Goal: Transaction & Acquisition: Purchase product/service

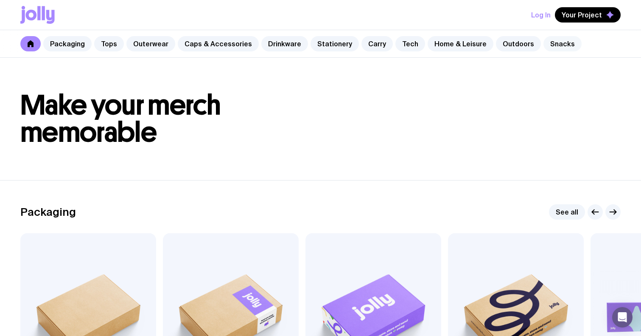
click at [544, 43] on link "Snacks" at bounding box center [563, 43] width 38 height 15
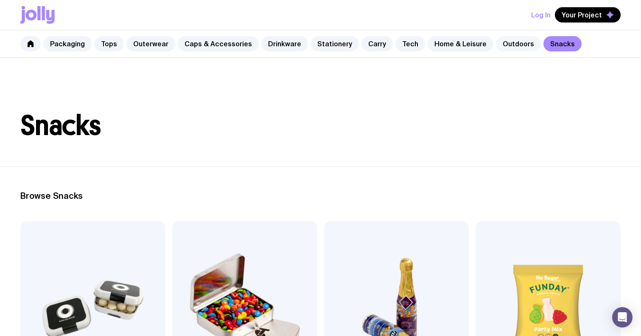
click at [498, 45] on link "Outdoors" at bounding box center [518, 43] width 45 height 15
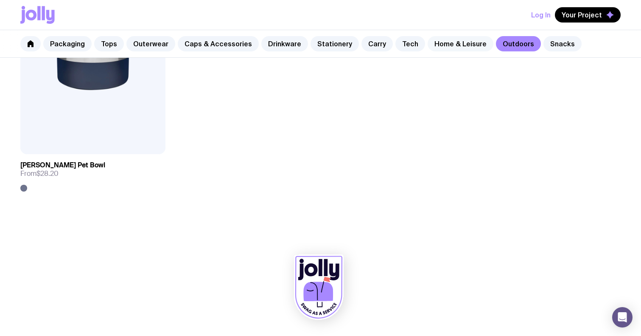
scroll to position [1434, 0]
click at [439, 41] on link "Home & Leisure" at bounding box center [461, 43] width 66 height 15
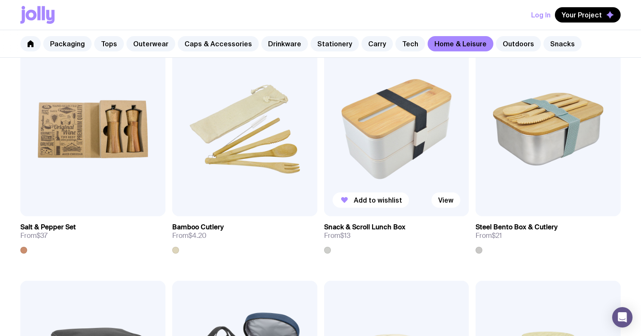
scroll to position [886, 0]
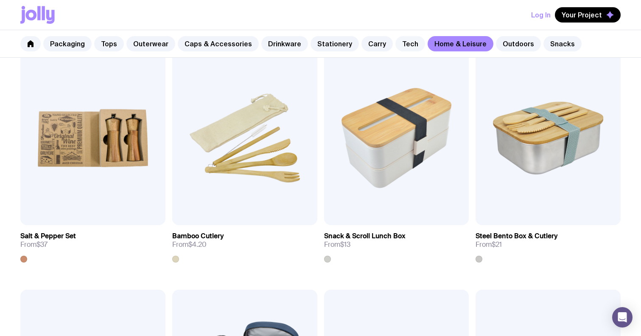
click at [396, 51] on link "Tech" at bounding box center [411, 43] width 30 height 15
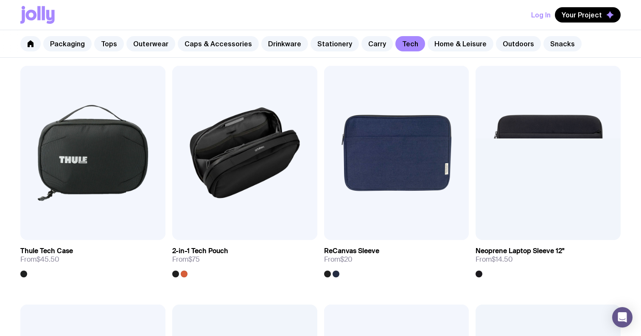
scroll to position [1114, 0]
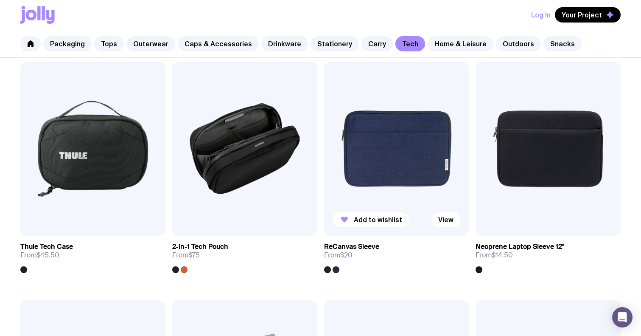
click at [353, 160] on img at bounding box center [396, 149] width 145 height 174
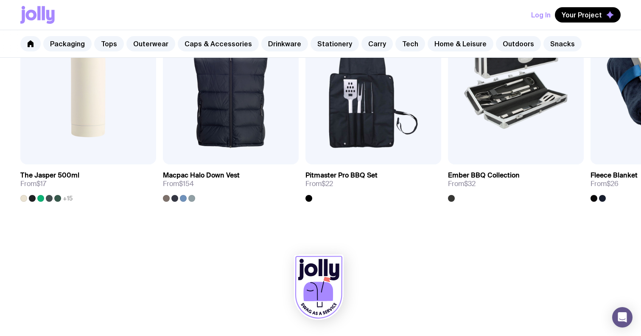
scroll to position [573, 0]
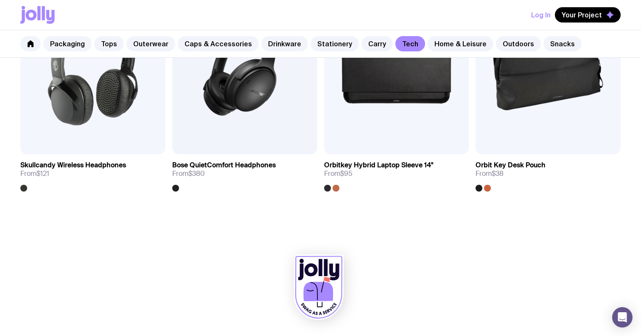
scroll to position [1673, 0]
click at [373, 38] on link "Carry" at bounding box center [377, 43] width 31 height 15
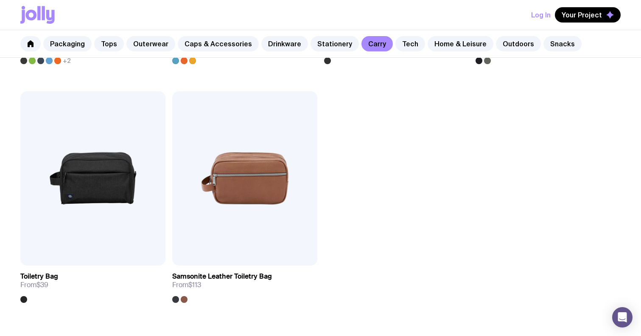
scroll to position [2041, 0]
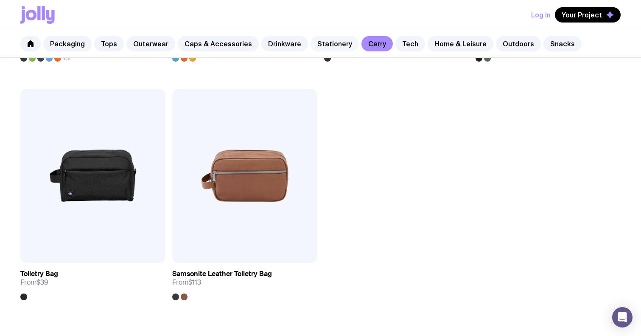
click at [318, 46] on link "Stationery" at bounding box center [335, 43] width 48 height 15
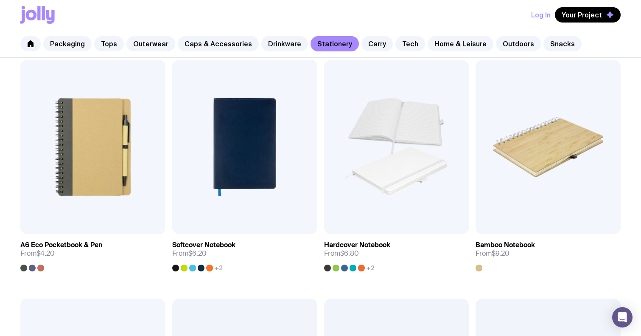
scroll to position [644, 0]
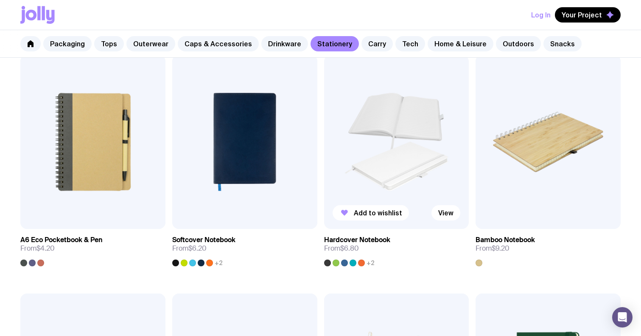
click at [379, 168] on img at bounding box center [396, 142] width 145 height 174
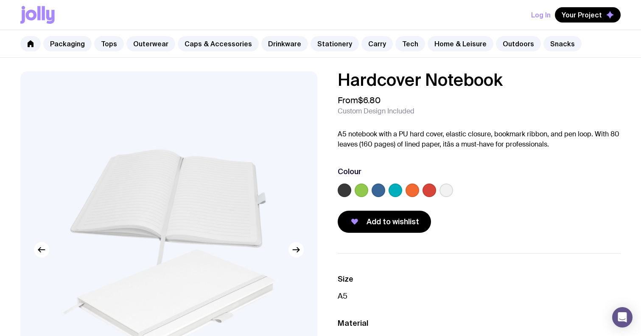
click at [373, 189] on label at bounding box center [379, 190] width 14 height 14
click at [0, 0] on input "radio" at bounding box center [0, 0] width 0 height 0
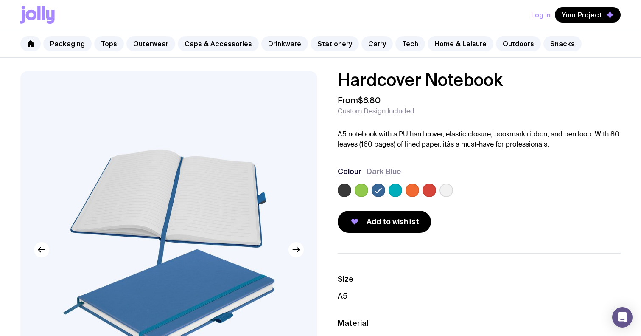
scroll to position [11, 0]
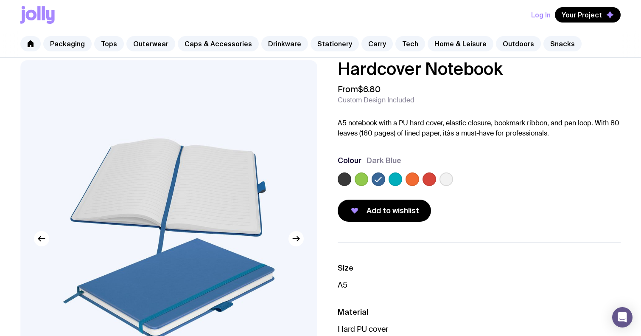
click at [343, 178] on label at bounding box center [345, 179] width 14 height 14
click at [0, 0] on input "radio" at bounding box center [0, 0] width 0 height 0
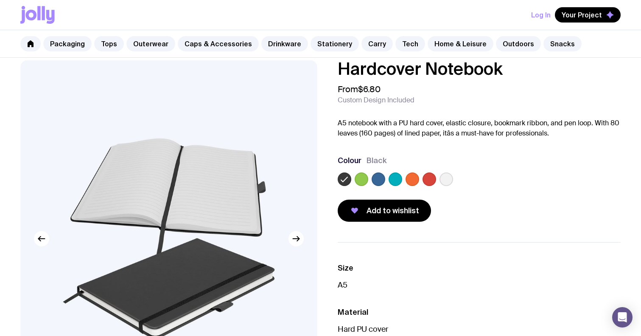
click at [380, 180] on label at bounding box center [379, 179] width 14 height 14
click at [0, 0] on input "radio" at bounding box center [0, 0] width 0 height 0
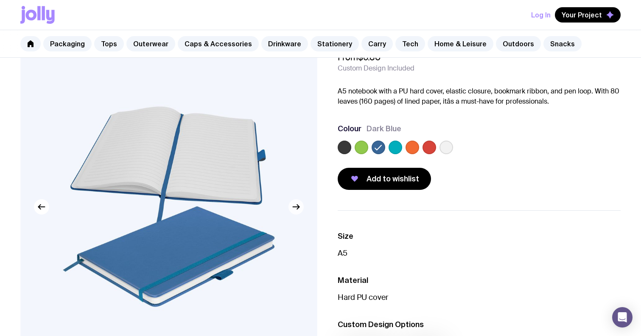
scroll to position [47, 0]
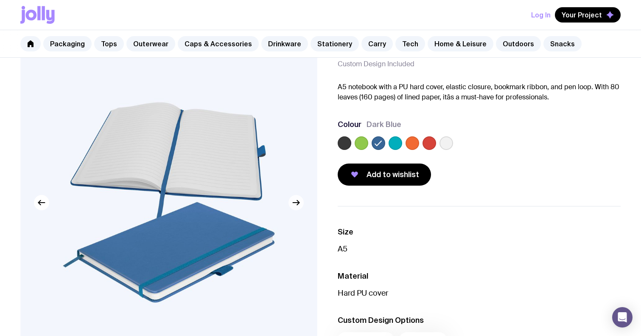
click at [296, 202] on icon "button" at bounding box center [296, 202] width 6 height 0
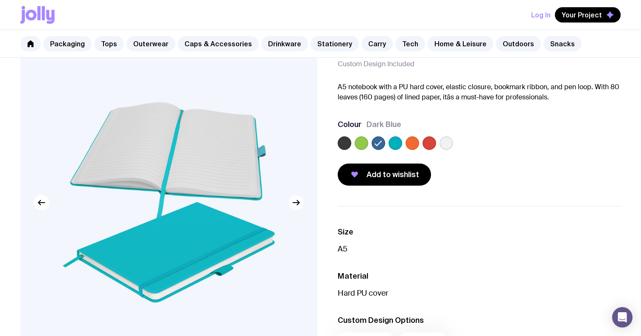
click at [294, 204] on icon "button" at bounding box center [296, 202] width 10 height 10
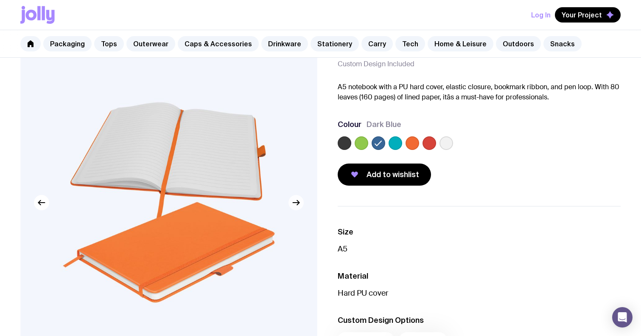
click at [295, 203] on icon "button" at bounding box center [296, 202] width 10 height 10
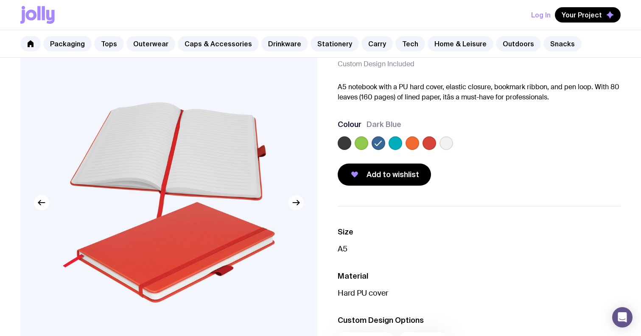
click at [295, 203] on icon "button" at bounding box center [296, 202] width 10 height 10
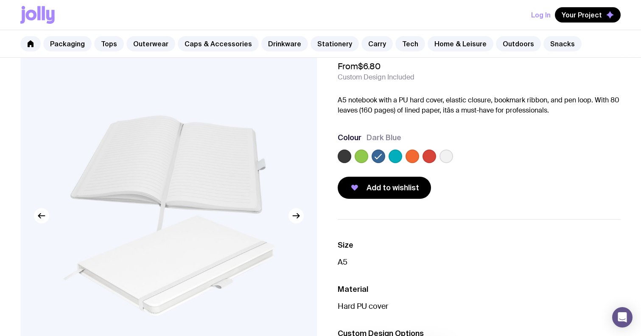
scroll to position [34, 0]
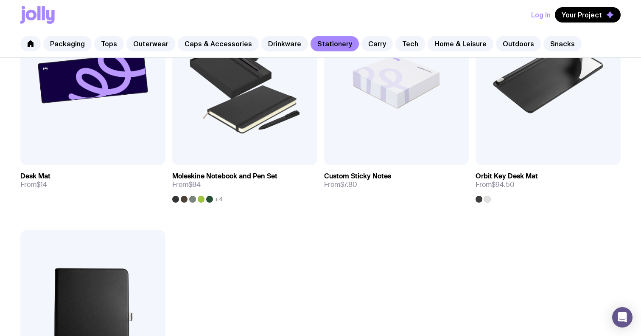
scroll to position [1352, 0]
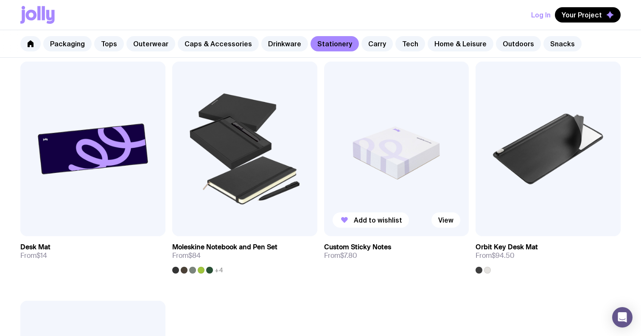
click at [370, 191] on img at bounding box center [396, 149] width 145 height 174
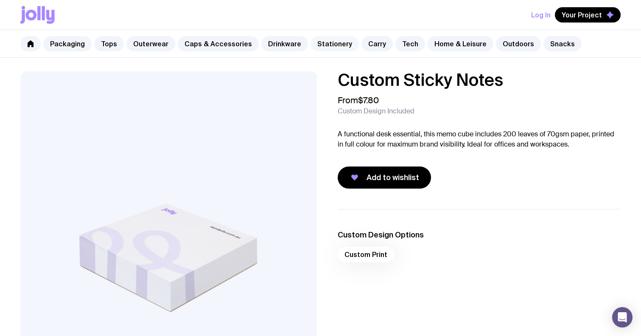
click at [326, 48] on link "Stationery" at bounding box center [335, 43] width 48 height 15
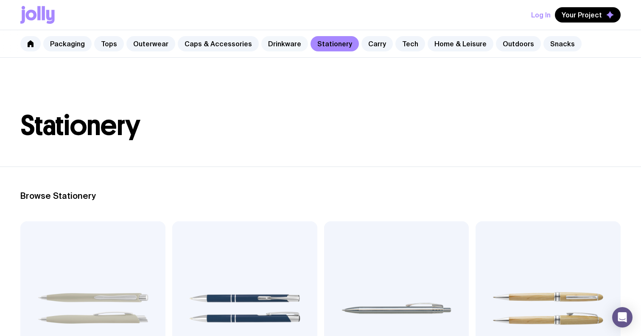
click at [297, 39] on div "Packaging Tops Outerwear Caps & Accessories Drinkware Stationery Carry Tech Hom…" at bounding box center [320, 44] width 641 height 28
click at [289, 41] on link "Drinkware" at bounding box center [284, 43] width 47 height 15
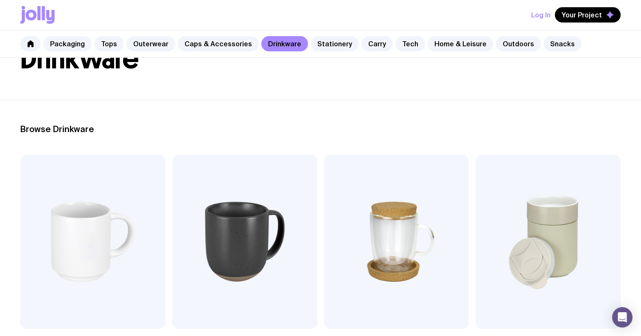
scroll to position [25, 0]
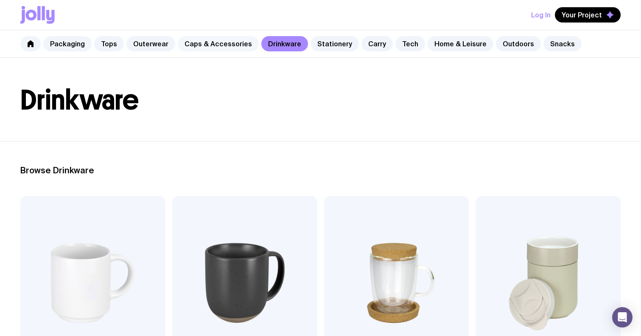
click at [232, 41] on link "Caps & Accessories" at bounding box center [218, 43] width 81 height 15
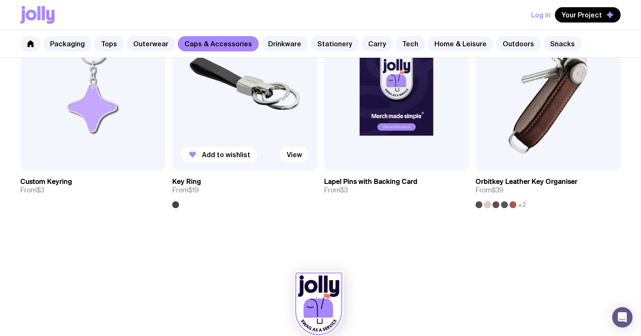
scroll to position [1411, 0]
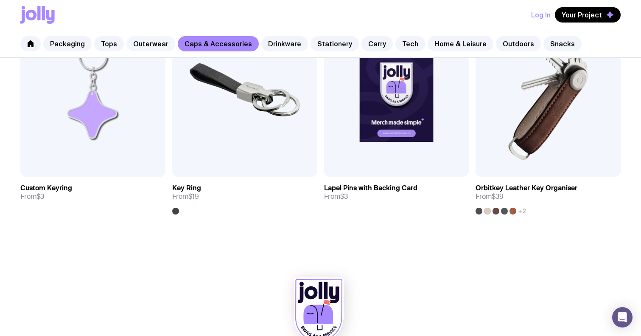
click at [160, 44] on link "Outerwear" at bounding box center [151, 43] width 49 height 15
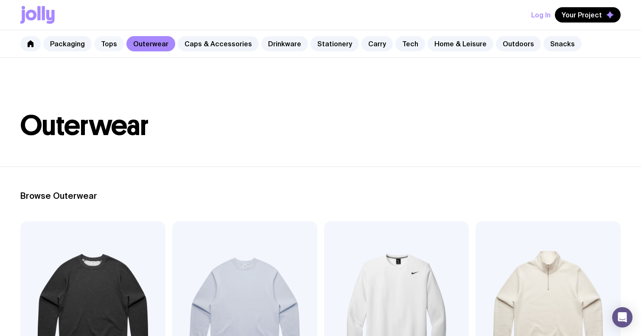
click at [113, 45] on link "Tops" at bounding box center [109, 43] width 30 height 15
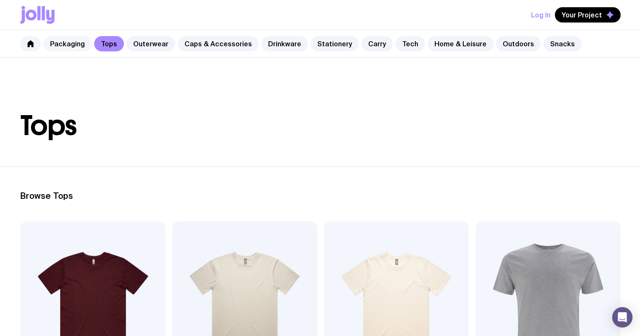
click at [77, 43] on link "Packaging" at bounding box center [67, 43] width 48 height 15
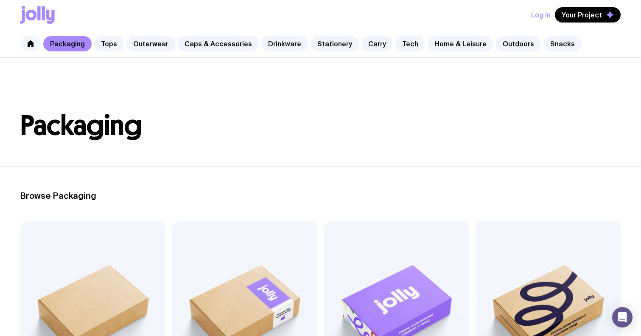
click at [31, 42] on icon at bounding box center [31, 43] width 6 height 7
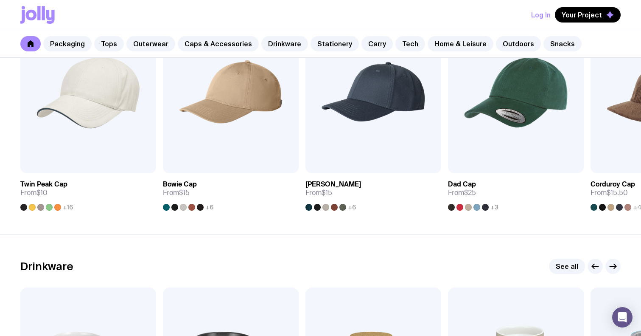
scroll to position [1042, 0]
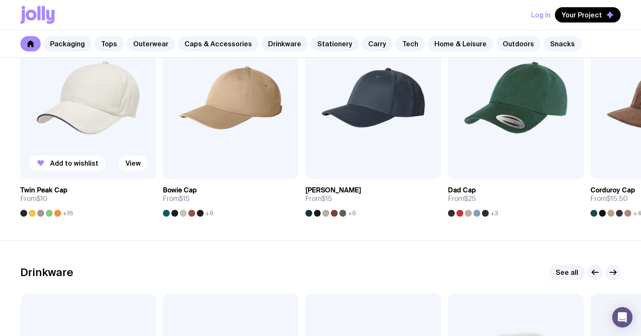
click at [81, 130] on img at bounding box center [88, 97] width 136 height 163
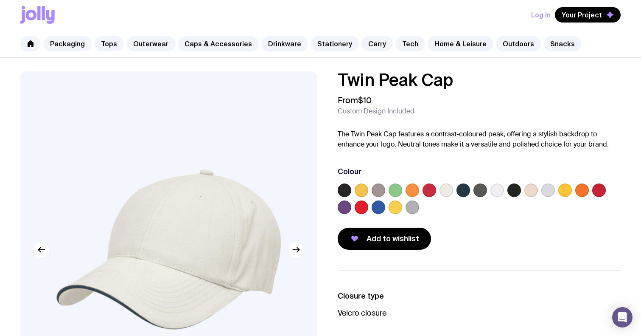
click at [377, 208] on label at bounding box center [379, 207] width 14 height 14
click at [0, 0] on input "radio" at bounding box center [0, 0] width 0 height 0
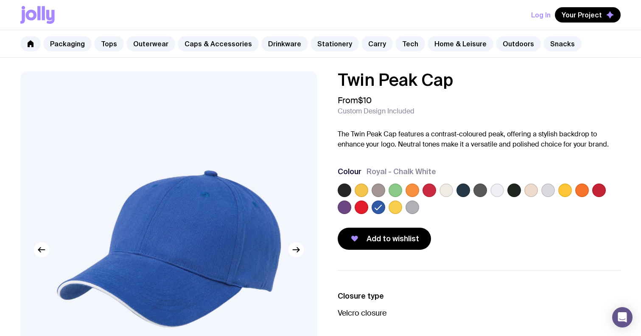
click at [458, 192] on label at bounding box center [464, 190] width 14 height 14
click at [0, 0] on input "radio" at bounding box center [0, 0] width 0 height 0
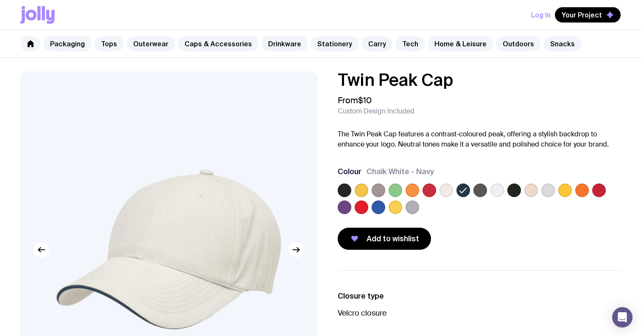
click at [517, 192] on label at bounding box center [515, 190] width 14 height 14
click at [0, 0] on input "radio" at bounding box center [0, 0] width 0 height 0
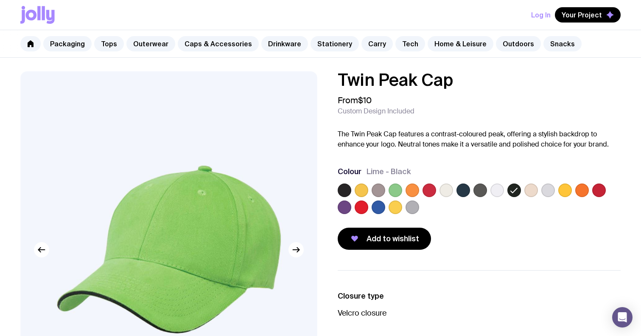
click at [503, 191] on label at bounding box center [498, 190] width 14 height 14
click at [0, 0] on input "radio" at bounding box center [0, 0] width 0 height 0
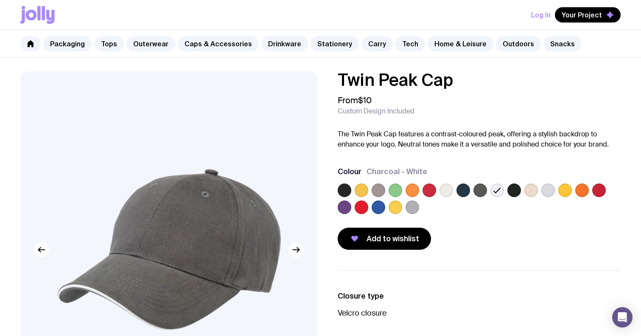
click at [481, 191] on label at bounding box center [481, 190] width 14 height 14
click at [0, 0] on input "radio" at bounding box center [0, 0] width 0 height 0
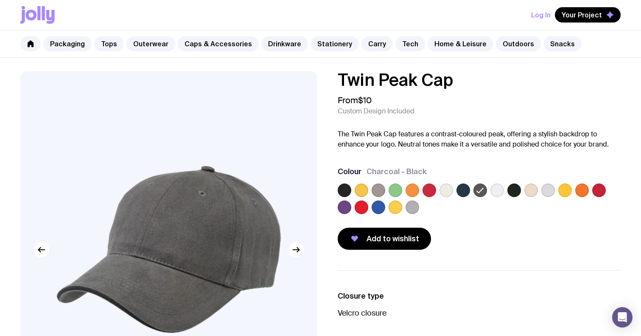
click at [462, 190] on label at bounding box center [464, 190] width 14 height 14
click at [0, 0] on input "radio" at bounding box center [0, 0] width 0 height 0
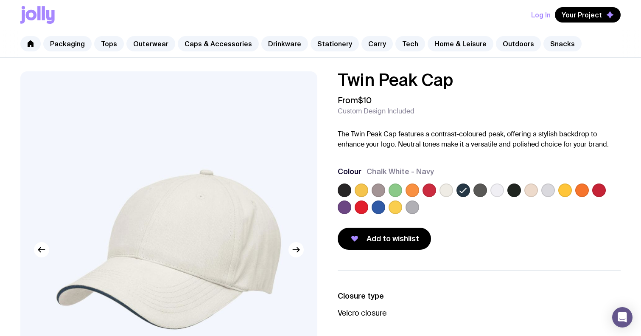
click at [446, 191] on label at bounding box center [447, 190] width 14 height 14
click at [0, 0] on input "radio" at bounding box center [0, 0] width 0 height 0
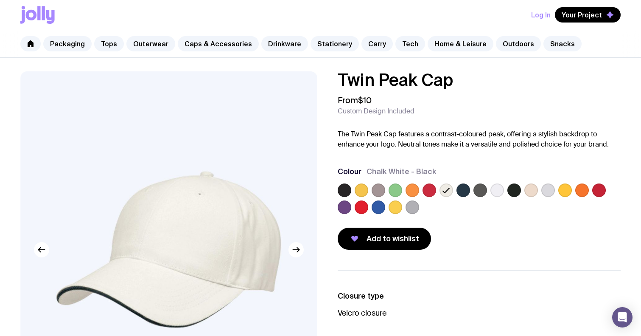
click at [431, 192] on label at bounding box center [430, 190] width 14 height 14
click at [0, 0] on input "radio" at bounding box center [0, 0] width 0 height 0
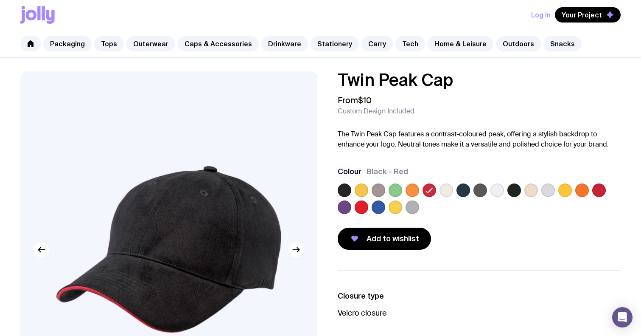
click at [417, 191] on label at bounding box center [413, 190] width 14 height 14
click at [0, 0] on input "radio" at bounding box center [0, 0] width 0 height 0
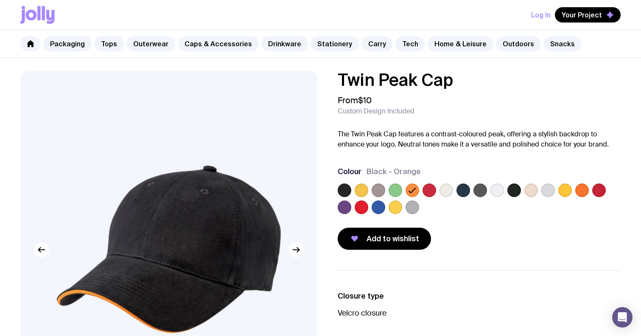
click at [401, 190] on label at bounding box center [396, 190] width 14 height 14
click at [0, 0] on input "radio" at bounding box center [0, 0] width 0 height 0
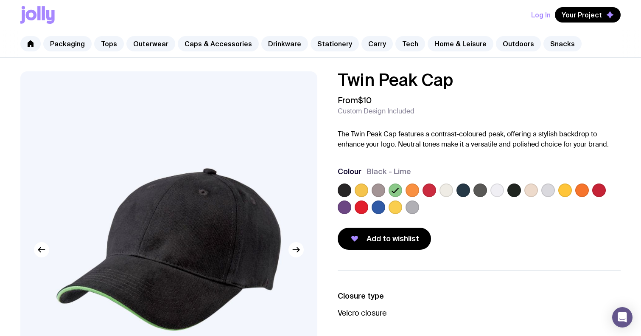
click at [382, 191] on label at bounding box center [379, 190] width 14 height 14
click at [0, 0] on input "radio" at bounding box center [0, 0] width 0 height 0
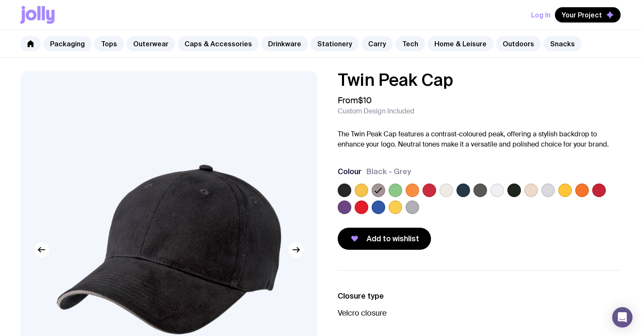
click at [361, 190] on label at bounding box center [362, 190] width 14 height 14
click at [0, 0] on input "radio" at bounding box center [0, 0] width 0 height 0
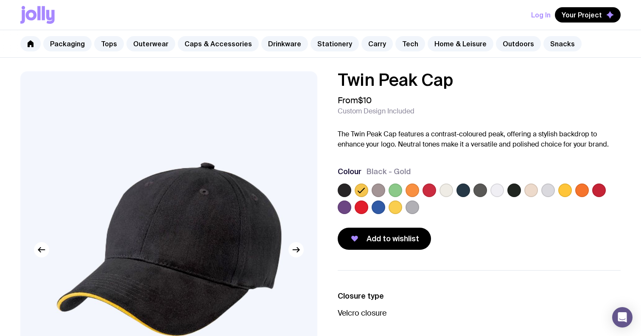
click at [342, 203] on label at bounding box center [345, 207] width 14 height 14
click at [0, 0] on input "radio" at bounding box center [0, 0] width 0 height 0
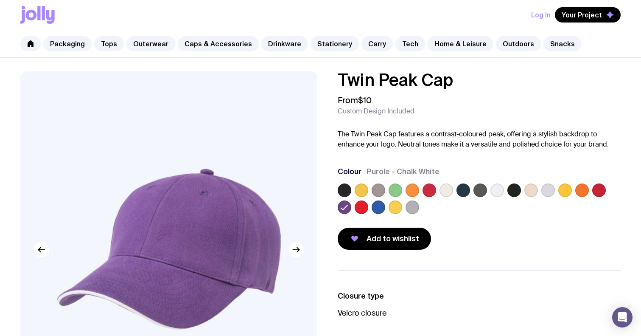
click at [596, 192] on label at bounding box center [600, 190] width 14 height 14
click at [0, 0] on input "radio" at bounding box center [0, 0] width 0 height 0
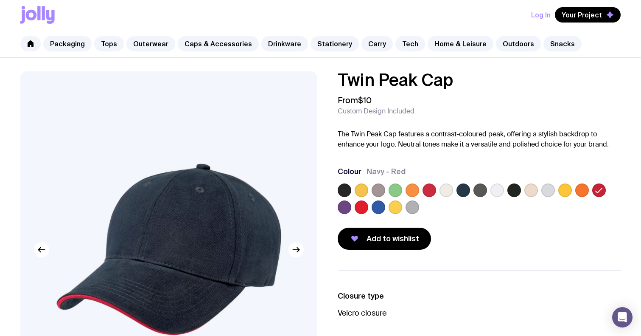
click at [579, 193] on label at bounding box center [583, 190] width 14 height 14
click at [0, 0] on input "radio" at bounding box center [0, 0] width 0 height 0
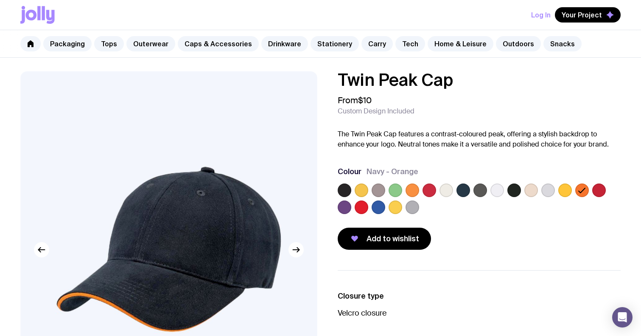
click at [560, 193] on label at bounding box center [566, 190] width 14 height 14
click at [0, 0] on input "radio" at bounding box center [0, 0] width 0 height 0
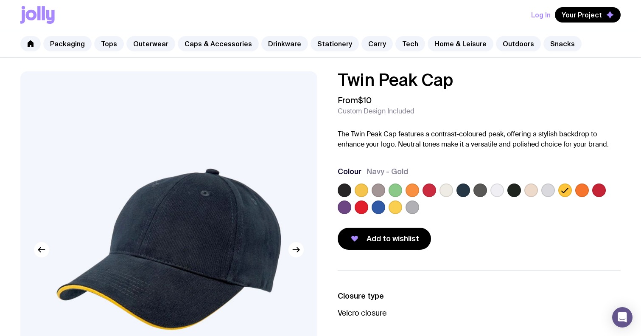
click at [551, 193] on label at bounding box center [549, 190] width 14 height 14
click at [0, 0] on input "radio" at bounding box center [0, 0] width 0 height 0
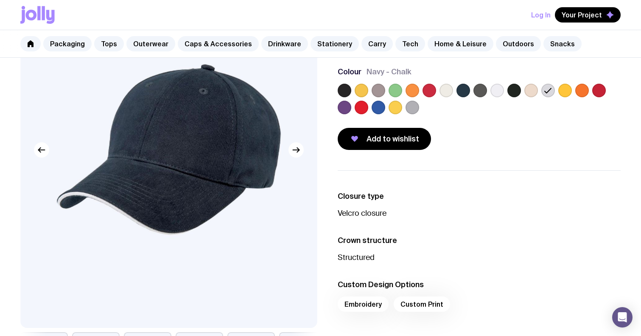
scroll to position [101, 0]
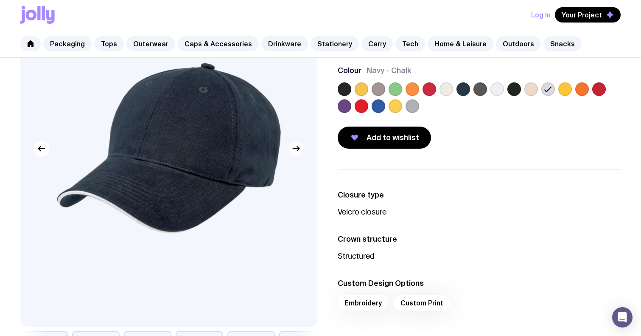
click at [296, 152] on icon "button" at bounding box center [296, 148] width 10 height 10
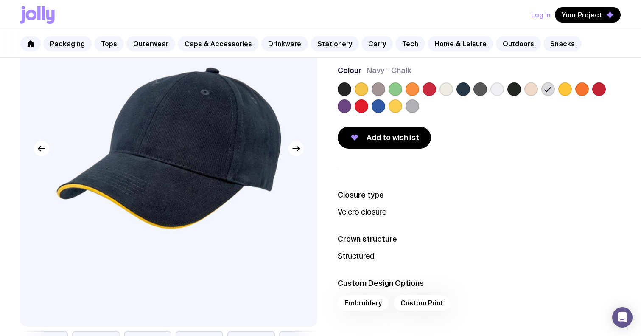
click at [296, 152] on icon "button" at bounding box center [296, 148] width 10 height 10
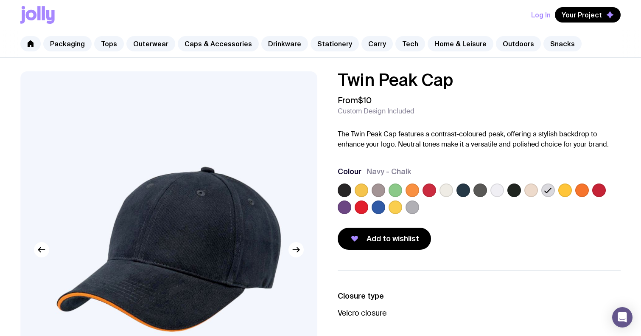
scroll to position [0, 0]
